Goal: Find specific page/section: Find specific page/section

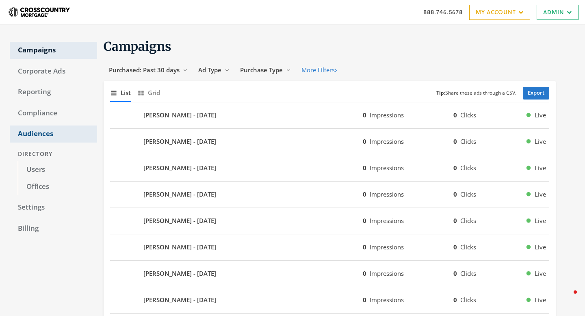
click at [42, 140] on link "Audiences" at bounding box center [53, 133] width 87 height 17
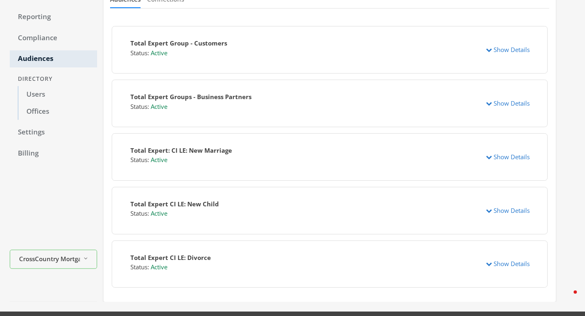
scroll to position [80, 0]
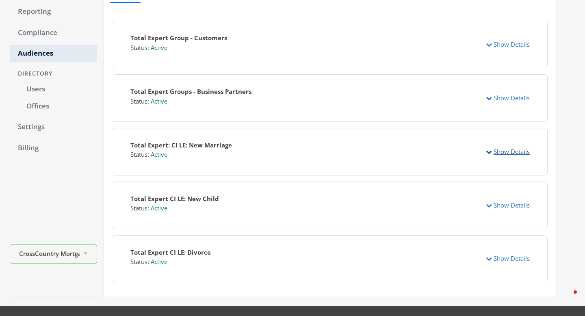
click at [490, 149] on icon "button" at bounding box center [489, 152] width 6 height 6
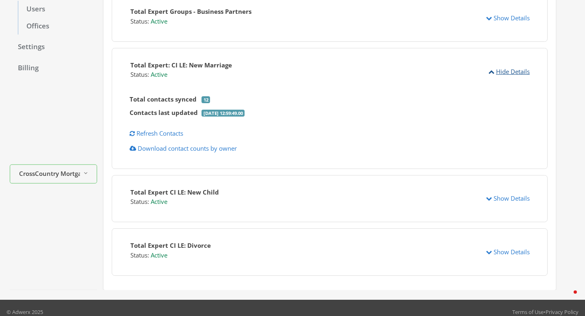
scroll to position [169, 0]
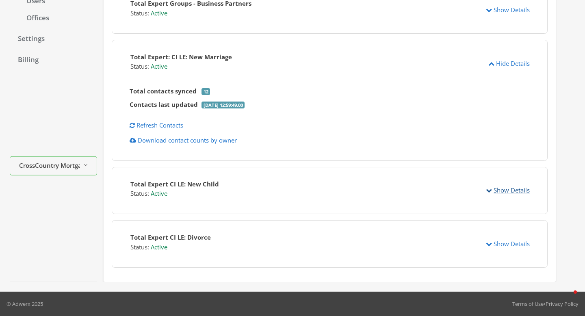
click at [490, 186] on button "Show Details" at bounding box center [507, 190] width 54 height 15
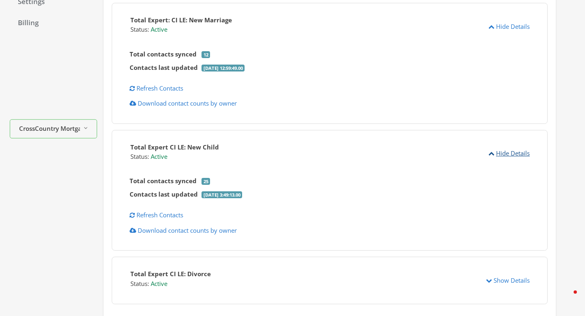
scroll to position [242, 0]
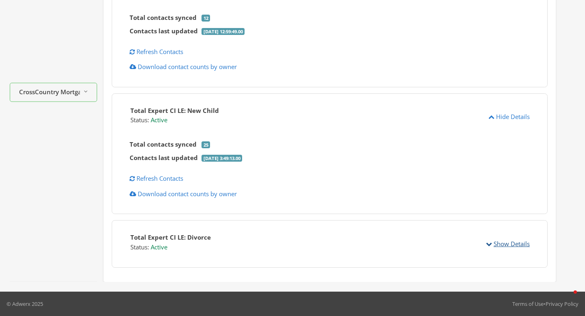
click at [488, 244] on icon "button" at bounding box center [489, 244] width 6 height 6
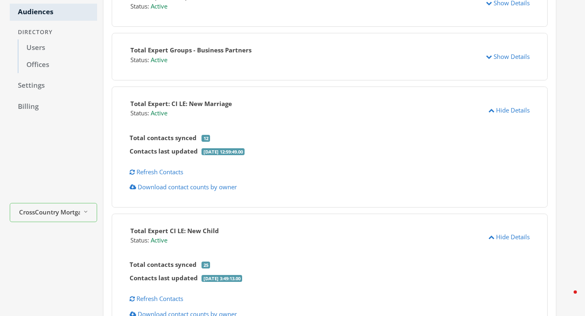
scroll to position [0, 0]
